Goal: Information Seeking & Learning: Learn about a topic

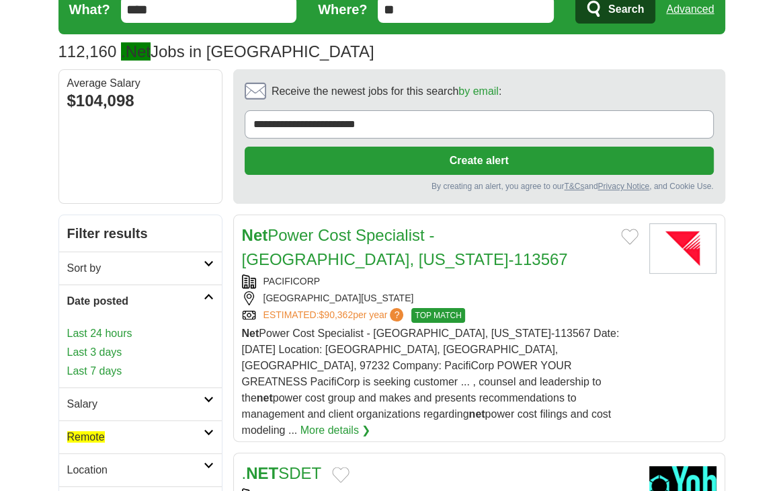
click at [105, 329] on link "Last 24 hours" at bounding box center [140, 333] width 147 height 16
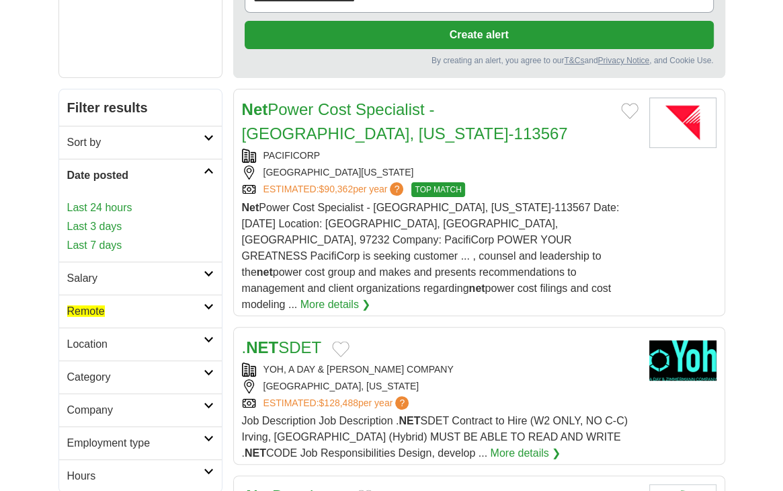
scroll to position [183, 0]
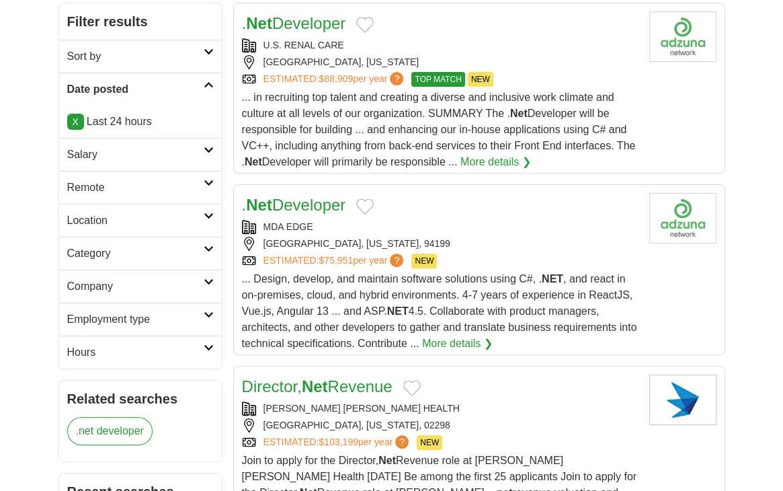
scroll to position [281, 0]
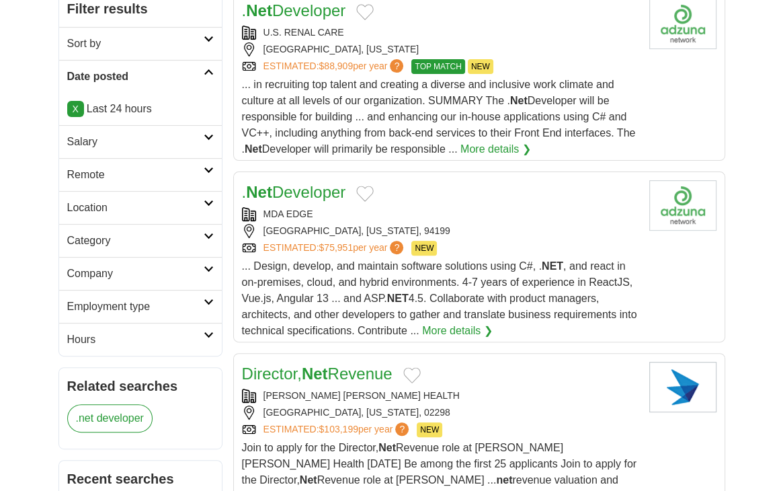
click at [158, 171] on h2 "Remote" at bounding box center [135, 175] width 136 height 16
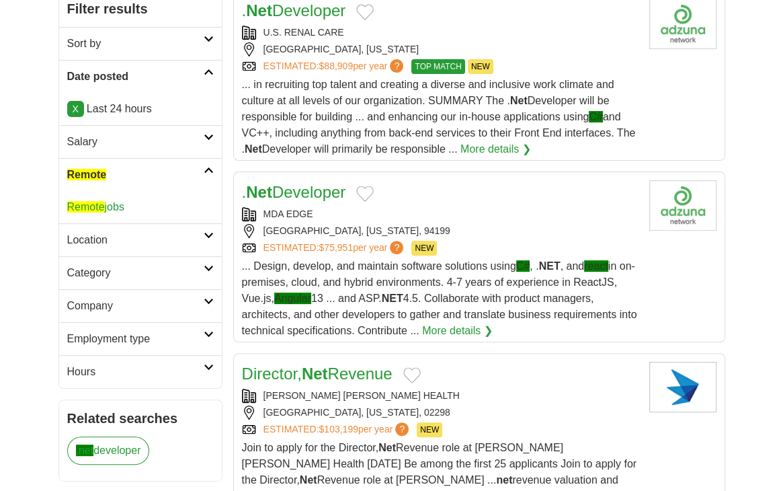
click at [112, 204] on link "Remote jobs" at bounding box center [95, 206] width 57 height 11
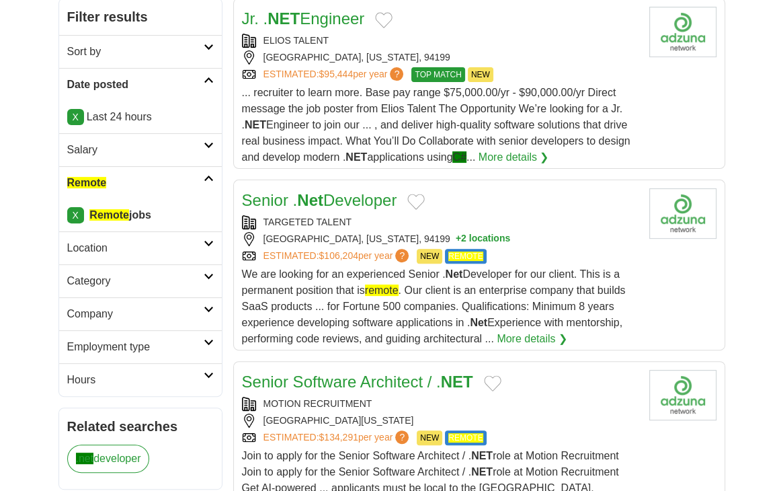
scroll to position [276, 0]
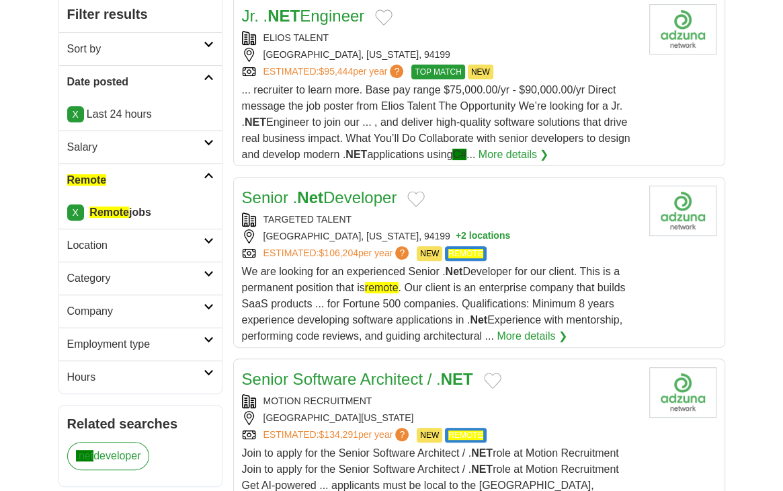
click at [531, 251] on div "ESTIMATED: $106,204 per year ? NEW REMOTE" at bounding box center [440, 253] width 397 height 15
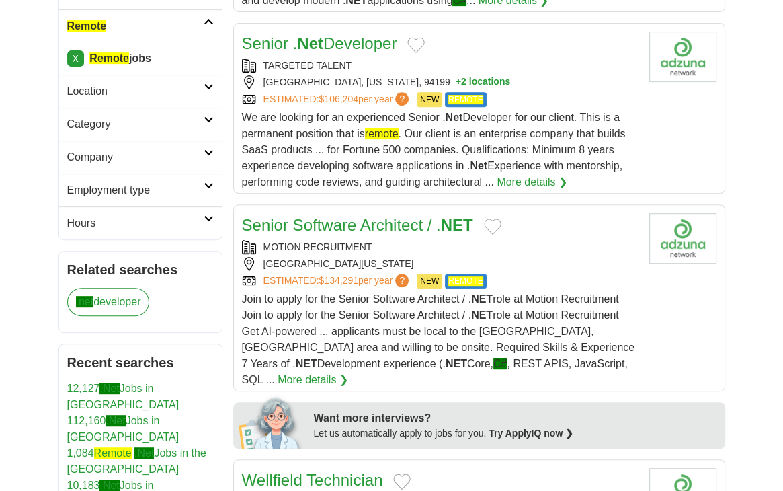
scroll to position [430, 0]
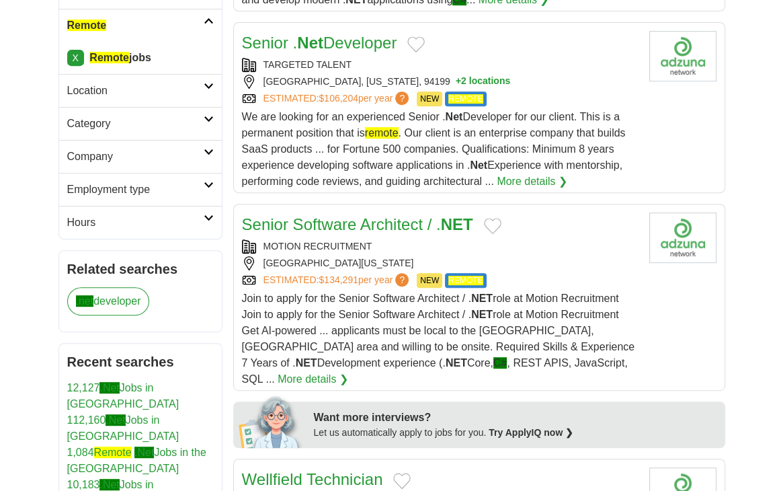
click at [393, 311] on span "Join to apply for the Senior Software Architect / . NET role at Motion Recruitm…" at bounding box center [438, 338] width 393 height 92
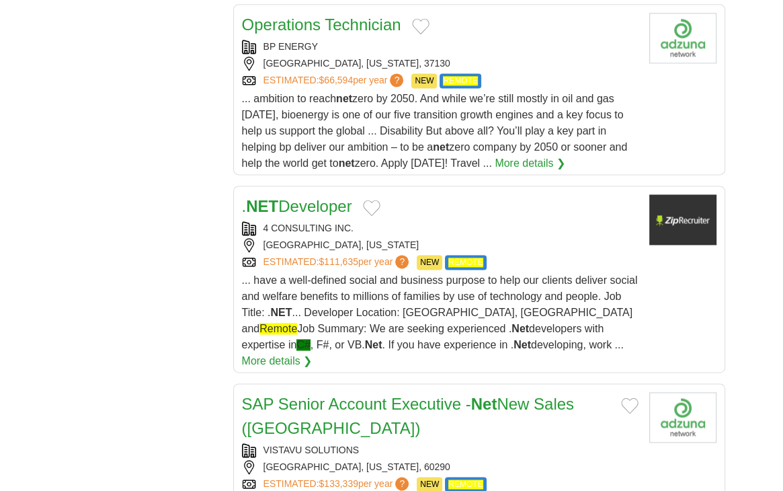
scroll to position [1432, 0]
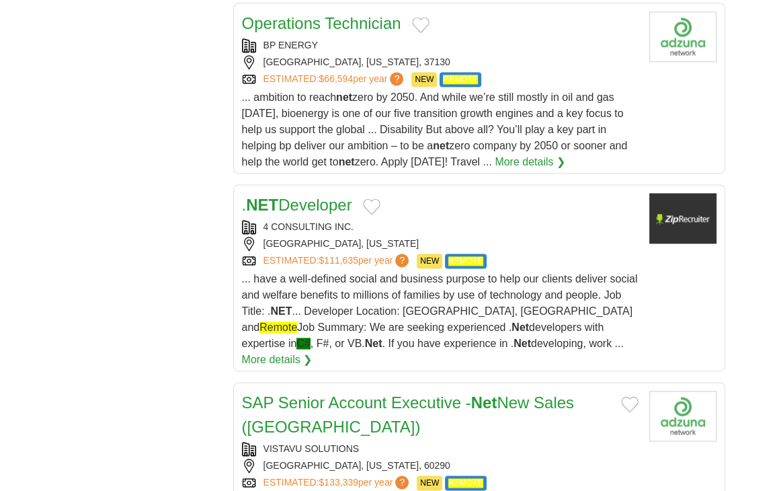
click at [384, 289] on span "... have a well-defined social and business purpose to help our clients deliver…" at bounding box center [440, 311] width 396 height 76
drag, startPoint x: 235, startPoint y: 180, endPoint x: 360, endPoint y: 179, distance: 125.7
click at [360, 184] on article ". NET Developer 4 CONSULTING INC. DALLAS, TEXAS ESTIMATED: $111,635 per year ? …" at bounding box center [479, 277] width 492 height 187
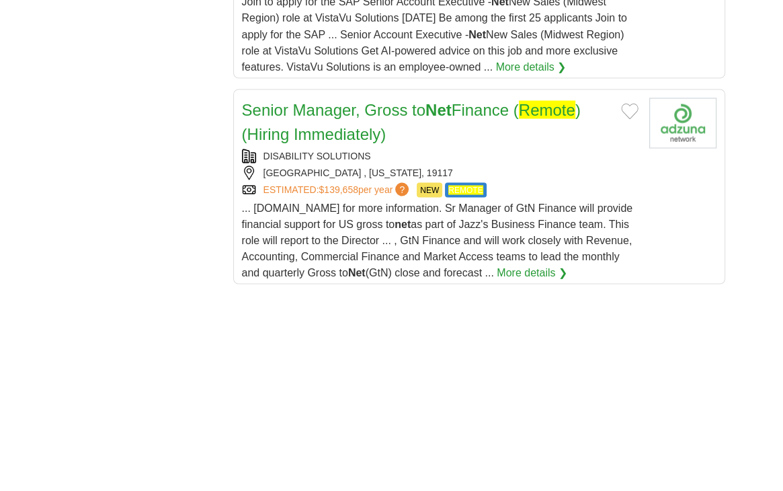
scroll to position [1933, 0]
